Goal: Information Seeking & Learning: Check status

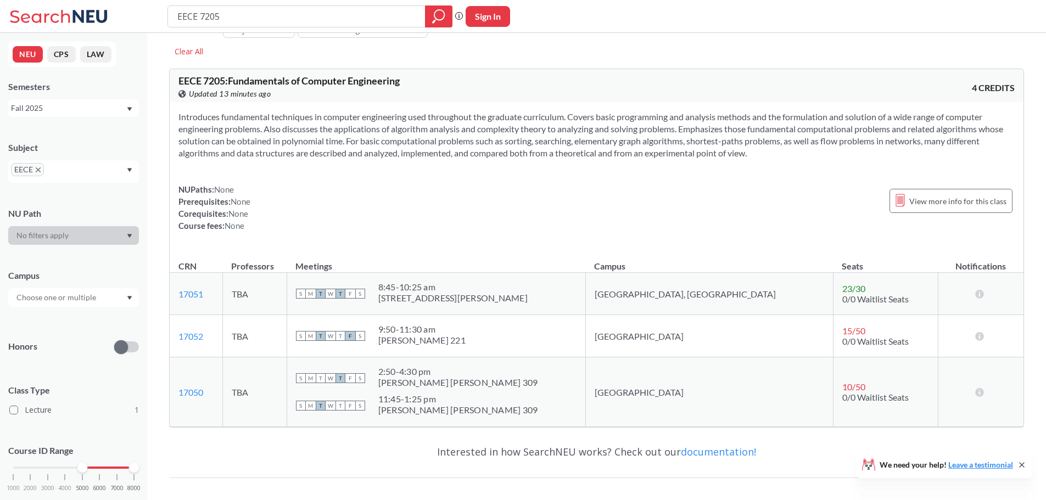
scroll to position [22, 0]
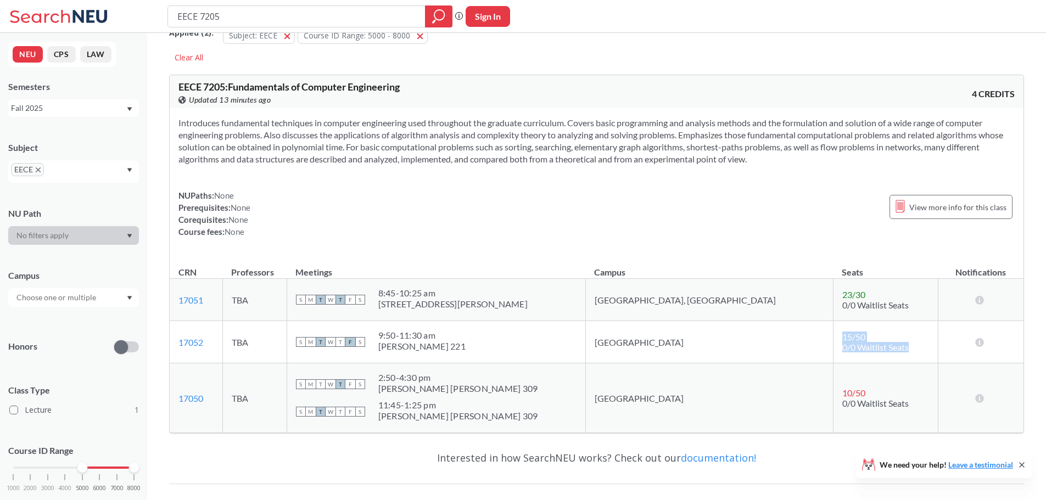
drag, startPoint x: 785, startPoint y: 340, endPoint x: 856, endPoint y: 357, distance: 72.8
click at [856, 357] on td "15 / 50 0/0 Waitlist Seats" at bounding box center [885, 342] width 105 height 42
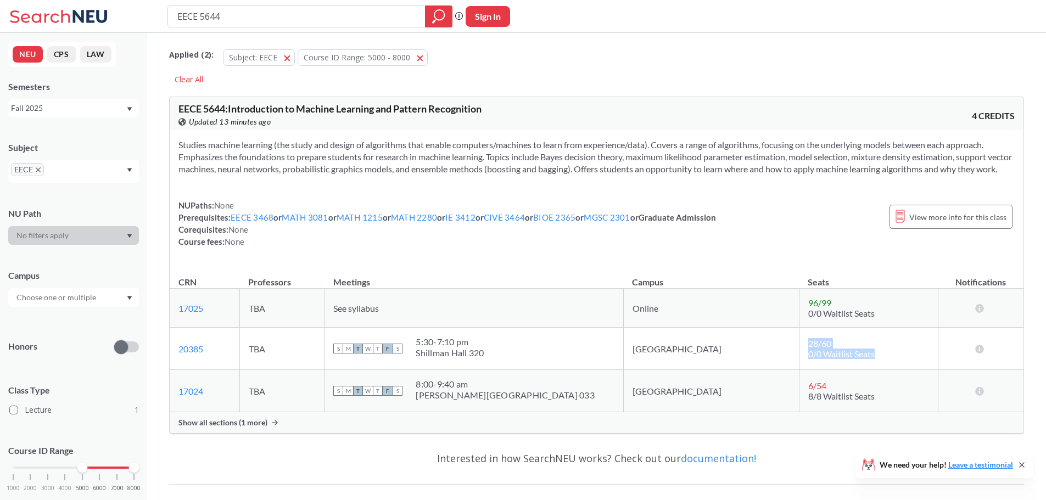
drag, startPoint x: 770, startPoint y: 356, endPoint x: 840, endPoint y: 374, distance: 73.1
click at [840, 370] on td "28 / 60 0/0 Waitlist Seats" at bounding box center [868, 349] width 139 height 42
drag, startPoint x: 775, startPoint y: 400, endPoint x: 849, endPoint y: 419, distance: 76.4
click at [849, 412] on td "6 / 54 8/8 Waitlist Seats" at bounding box center [868, 391] width 139 height 42
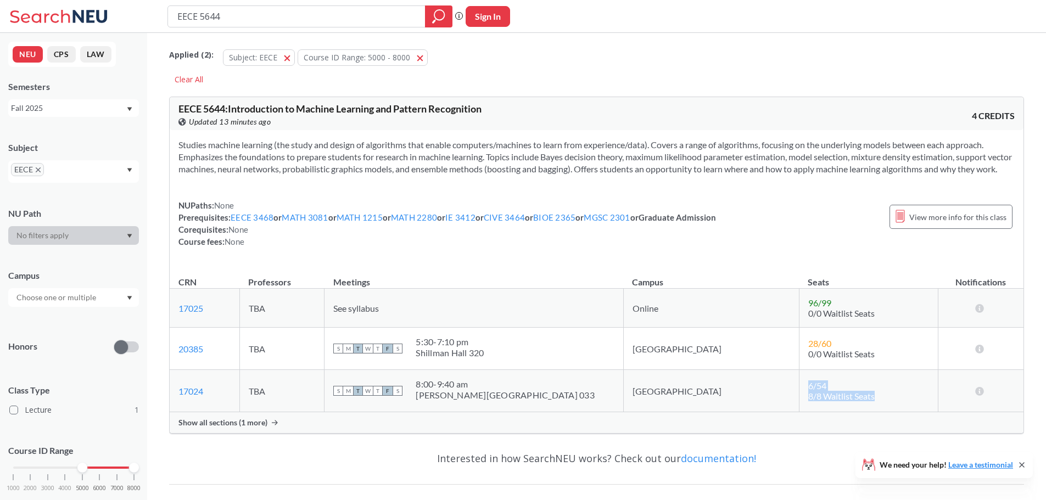
click at [849, 412] on td "6 / 54 8/8 Waitlist Seats" at bounding box center [868, 391] width 139 height 42
